Goal: Task Accomplishment & Management: Manage account settings

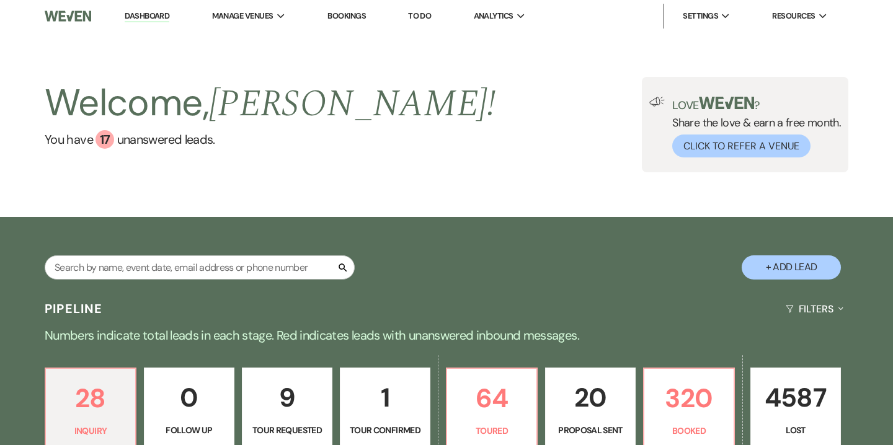
click at [338, 18] on link "Bookings" at bounding box center [347, 16] width 38 height 11
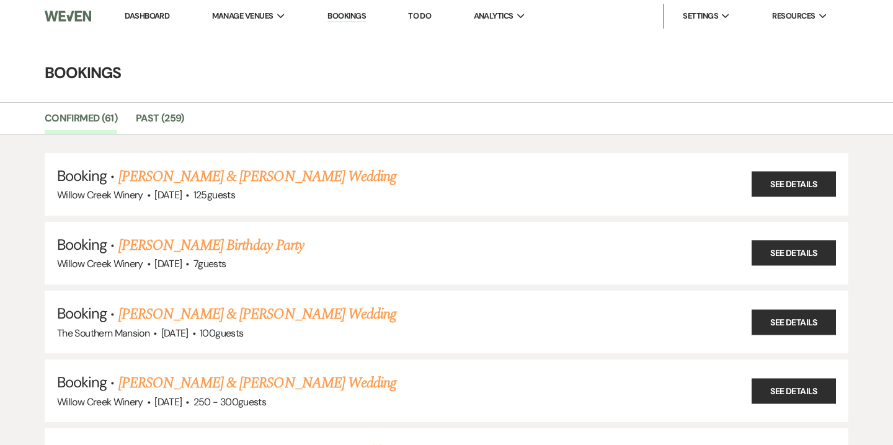
scroll to position [6, 0]
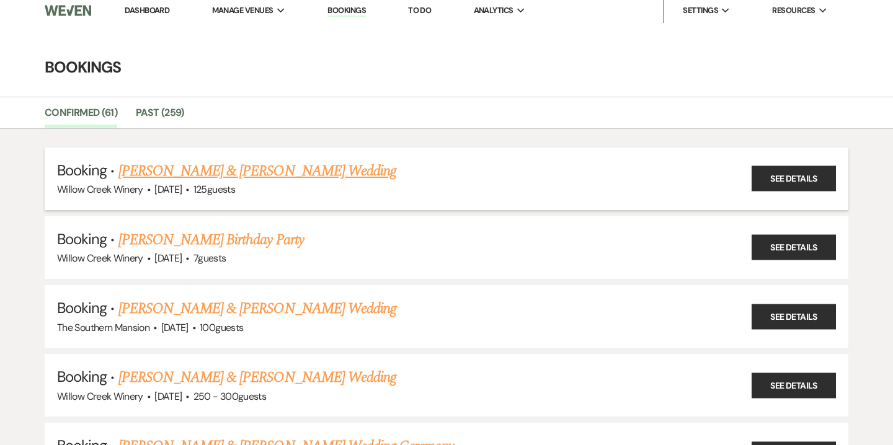
click at [175, 162] on link "[PERSON_NAME] & [PERSON_NAME] Wedding" at bounding box center [258, 171] width 278 height 22
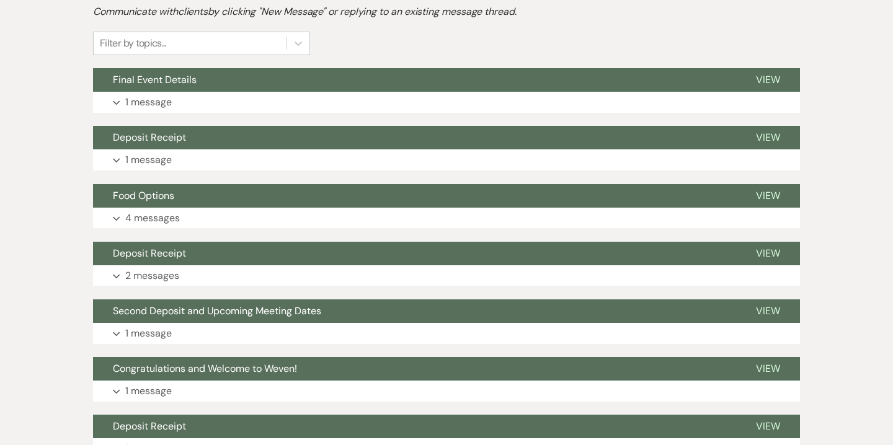
scroll to position [308, 0]
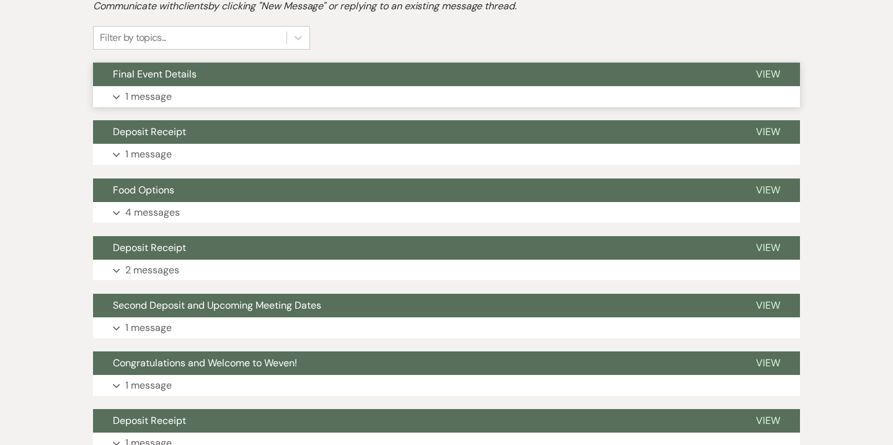
click at [235, 87] on button "Expand 1 message" at bounding box center [446, 96] width 707 height 21
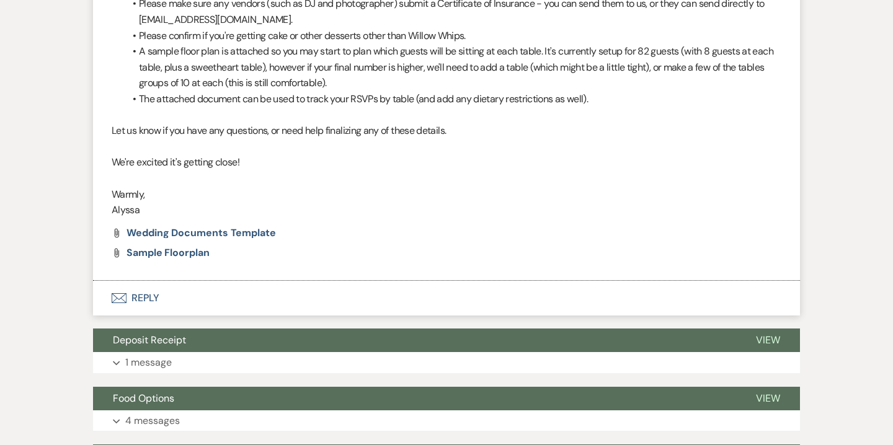
scroll to position [683, 0]
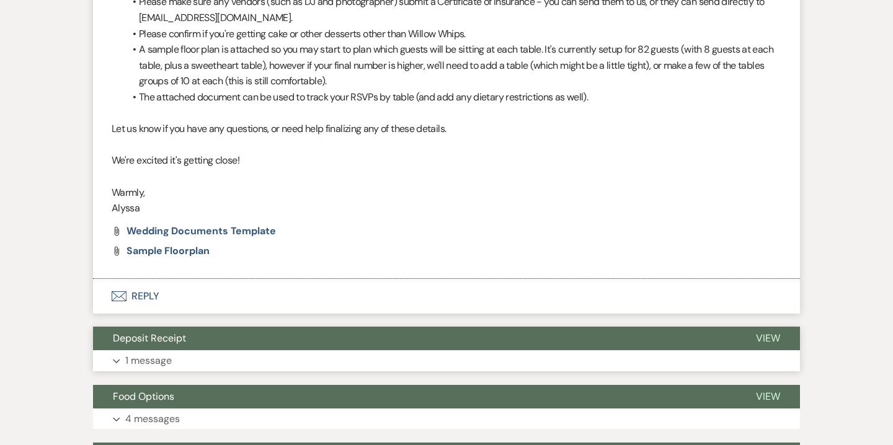
click at [208, 372] on button "Expand 1 message" at bounding box center [446, 361] width 707 height 21
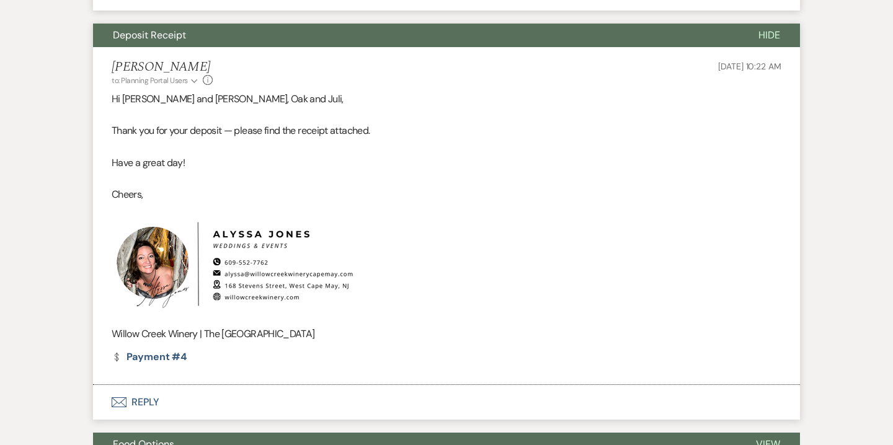
scroll to position [852, 0]
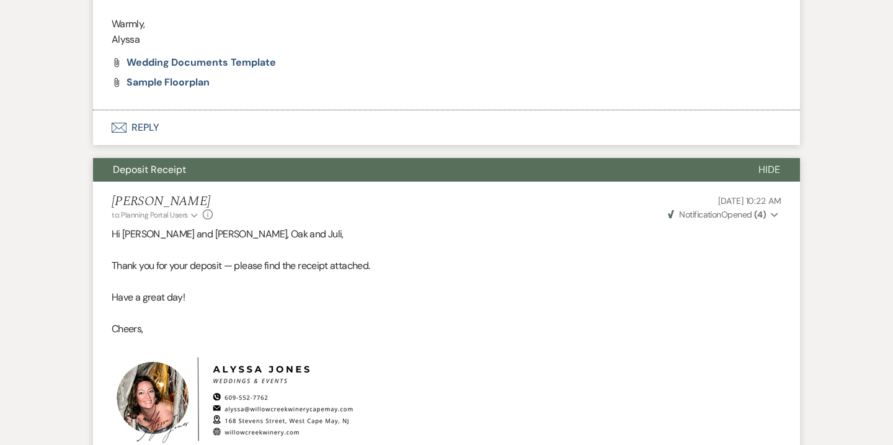
click at [193, 204] on li "[PERSON_NAME] to: Planning Portal Users Expand Info [DATE] 10:22 AM Weven Check…" at bounding box center [446, 351] width 707 height 338
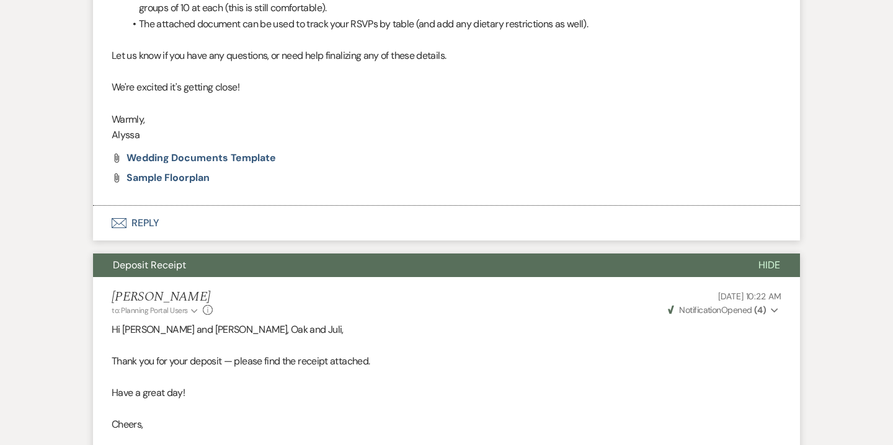
click at [171, 277] on button "Deposit Receipt" at bounding box center [416, 266] width 646 height 24
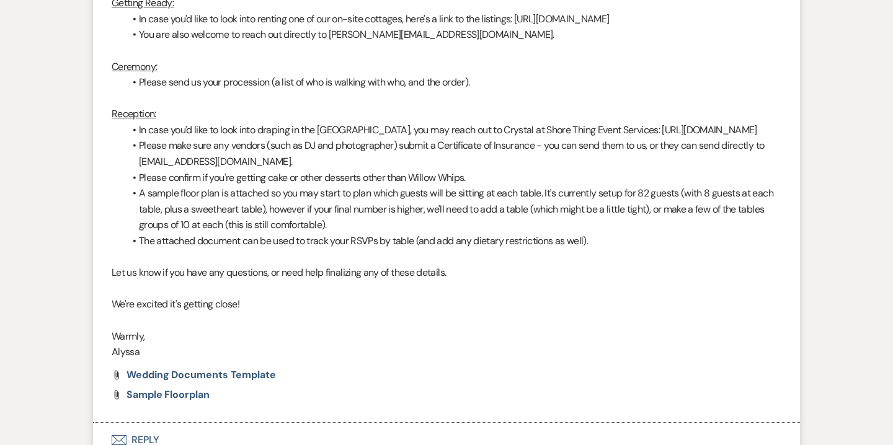
scroll to position [235, 0]
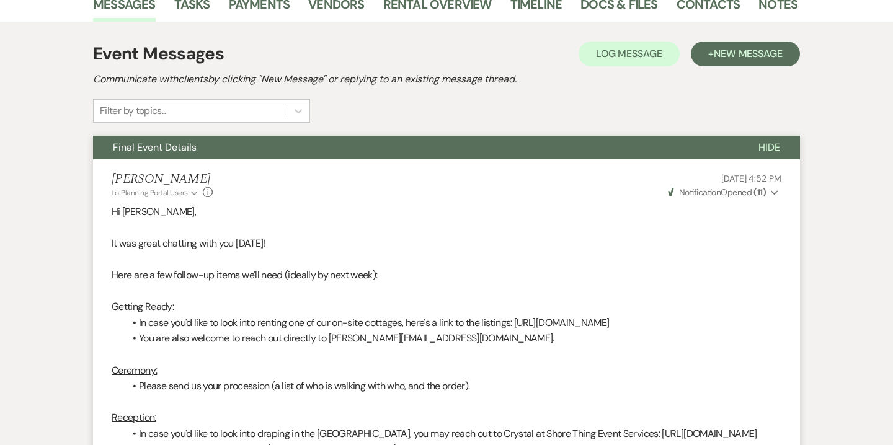
click at [177, 150] on span "Final Event Details" at bounding box center [155, 147] width 84 height 13
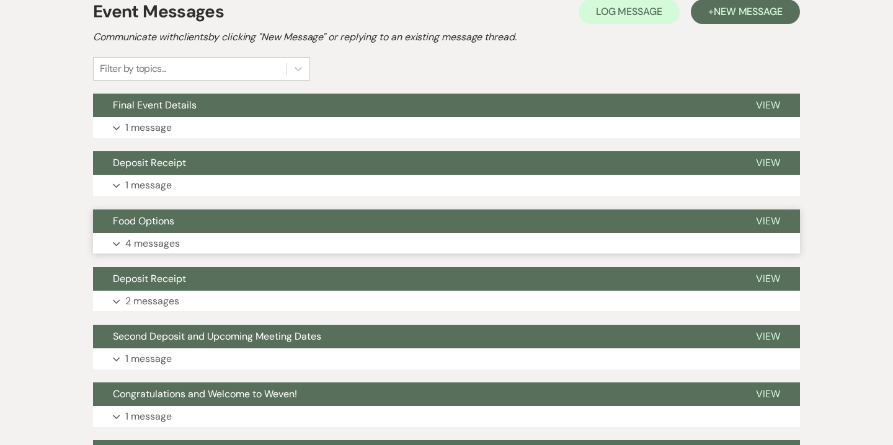
scroll to position [280, 0]
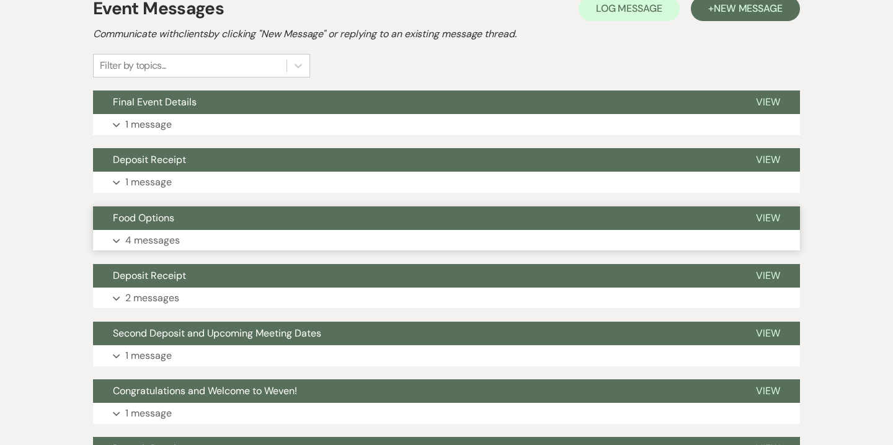
click at [193, 248] on button "Expand 4 messages" at bounding box center [446, 240] width 707 height 21
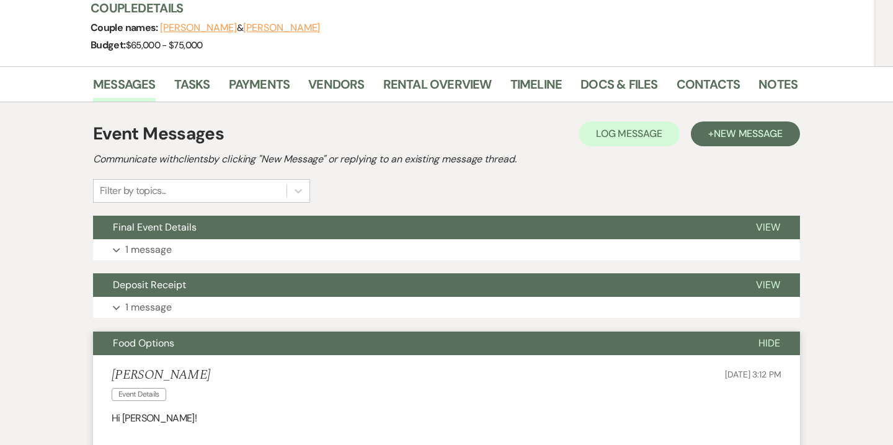
scroll to position [0, 0]
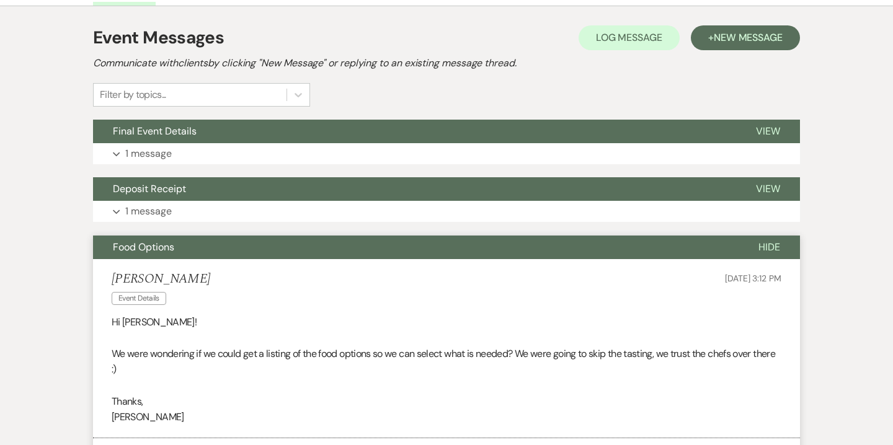
click at [193, 248] on button "Food Options" at bounding box center [416, 248] width 646 height 24
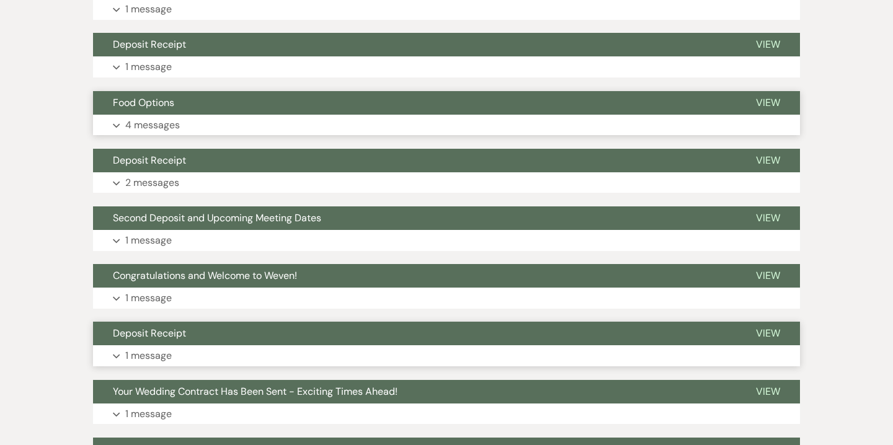
scroll to position [12, 0]
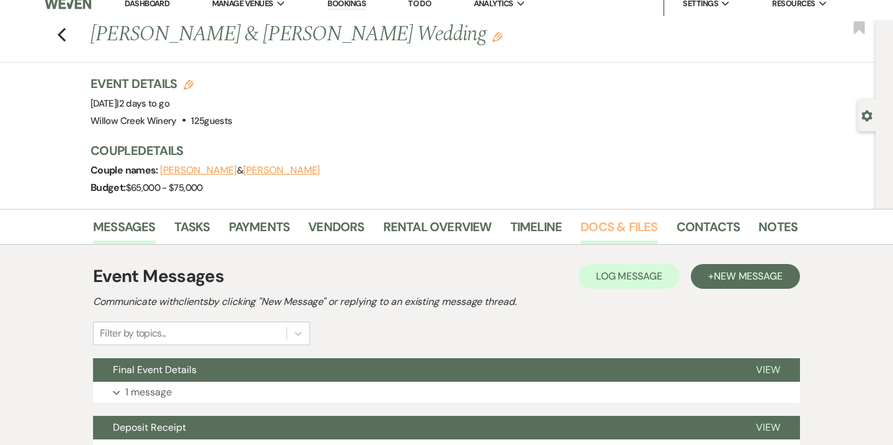
click at [612, 231] on link "Docs & Files" at bounding box center [619, 230] width 77 height 27
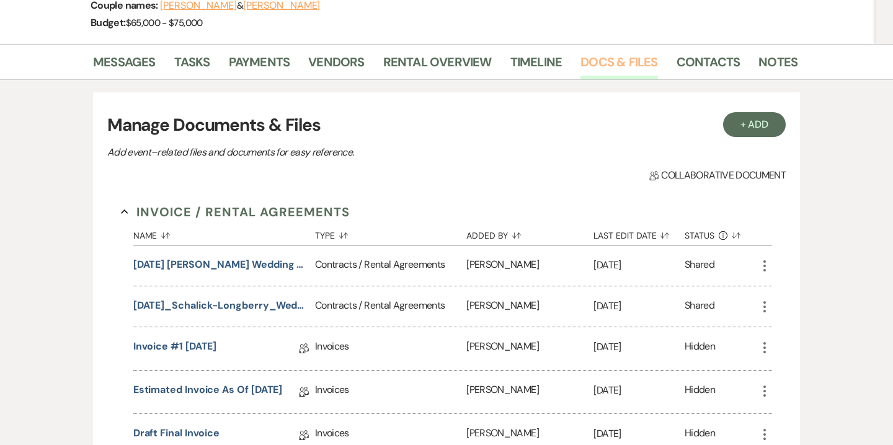
scroll to position [248, 0]
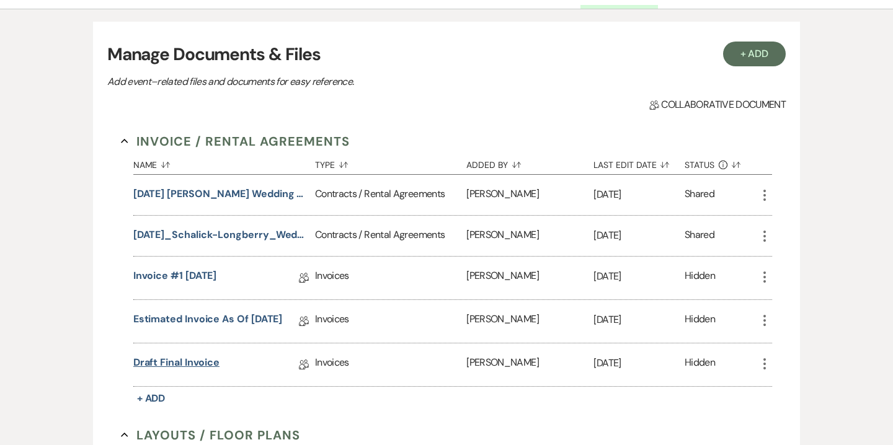
click at [190, 364] on link "Draft Final Invoice" at bounding box center [176, 365] width 86 height 19
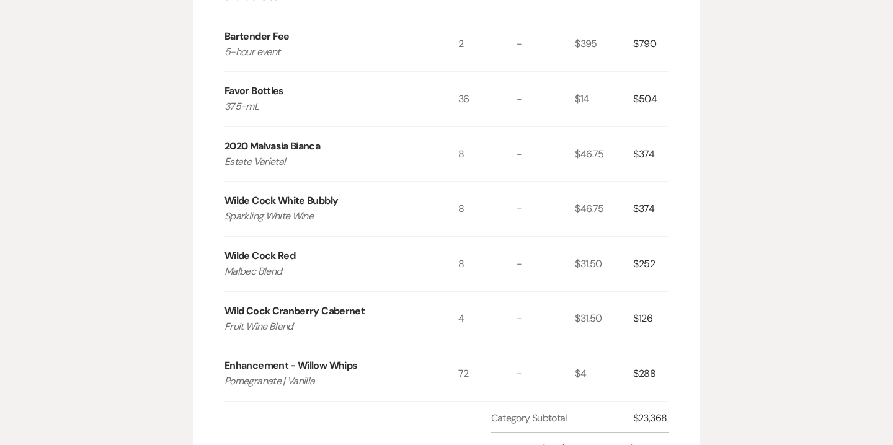
scroll to position [791, 0]
